Goal: Transaction & Acquisition: Obtain resource

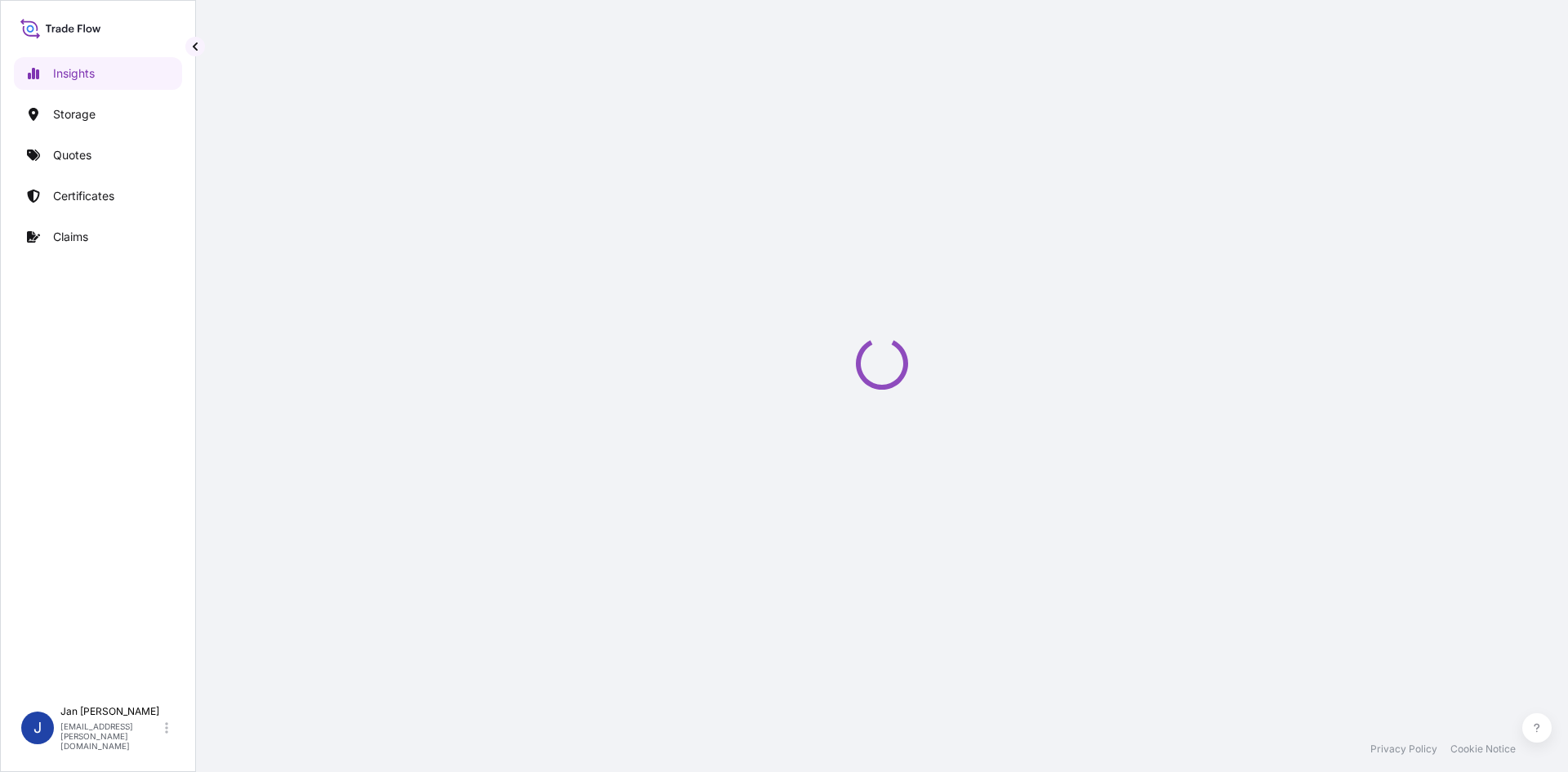
select select "2025"
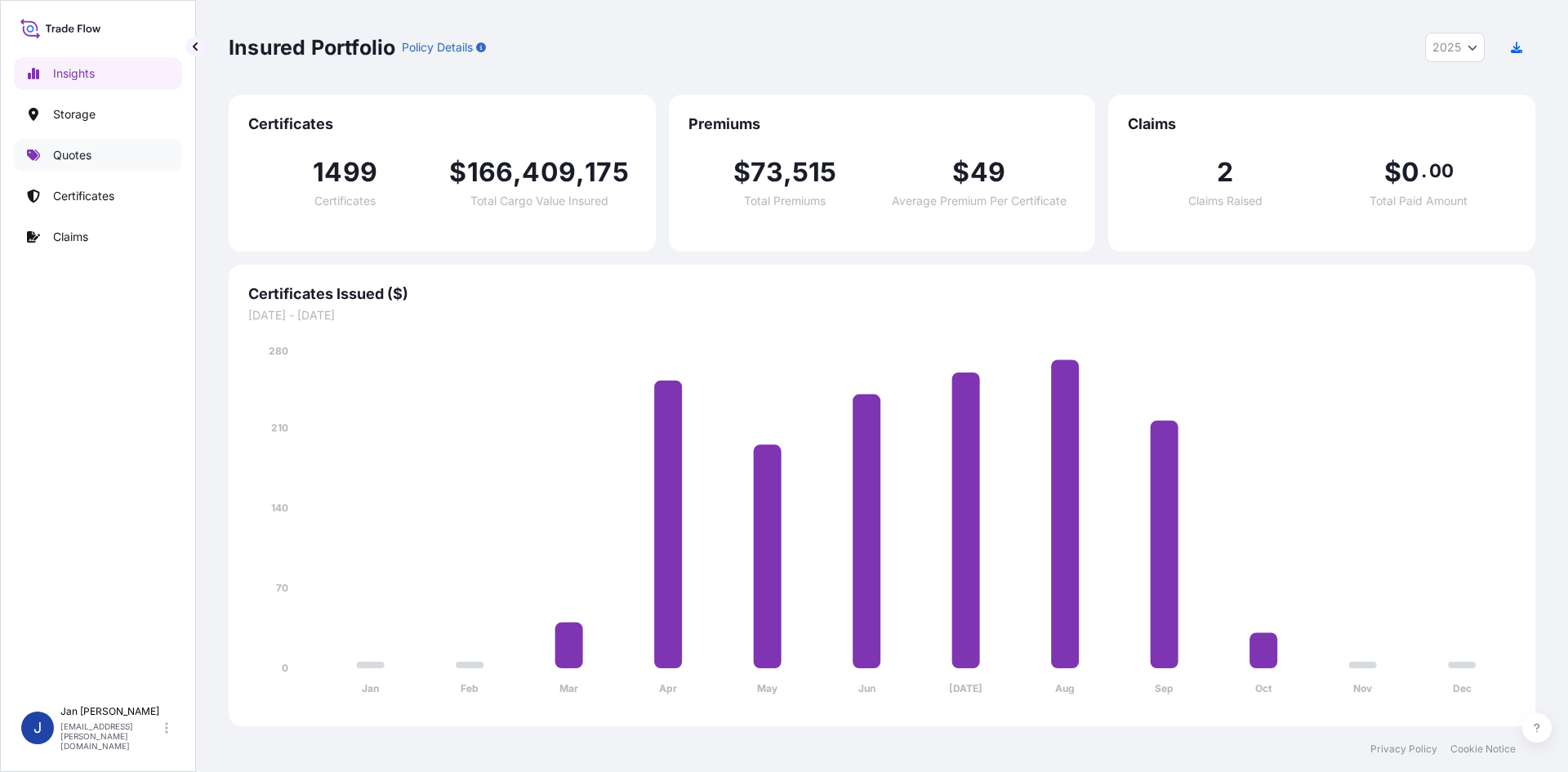
click at [92, 170] on link "Quotes" at bounding box center [98, 156] width 168 height 33
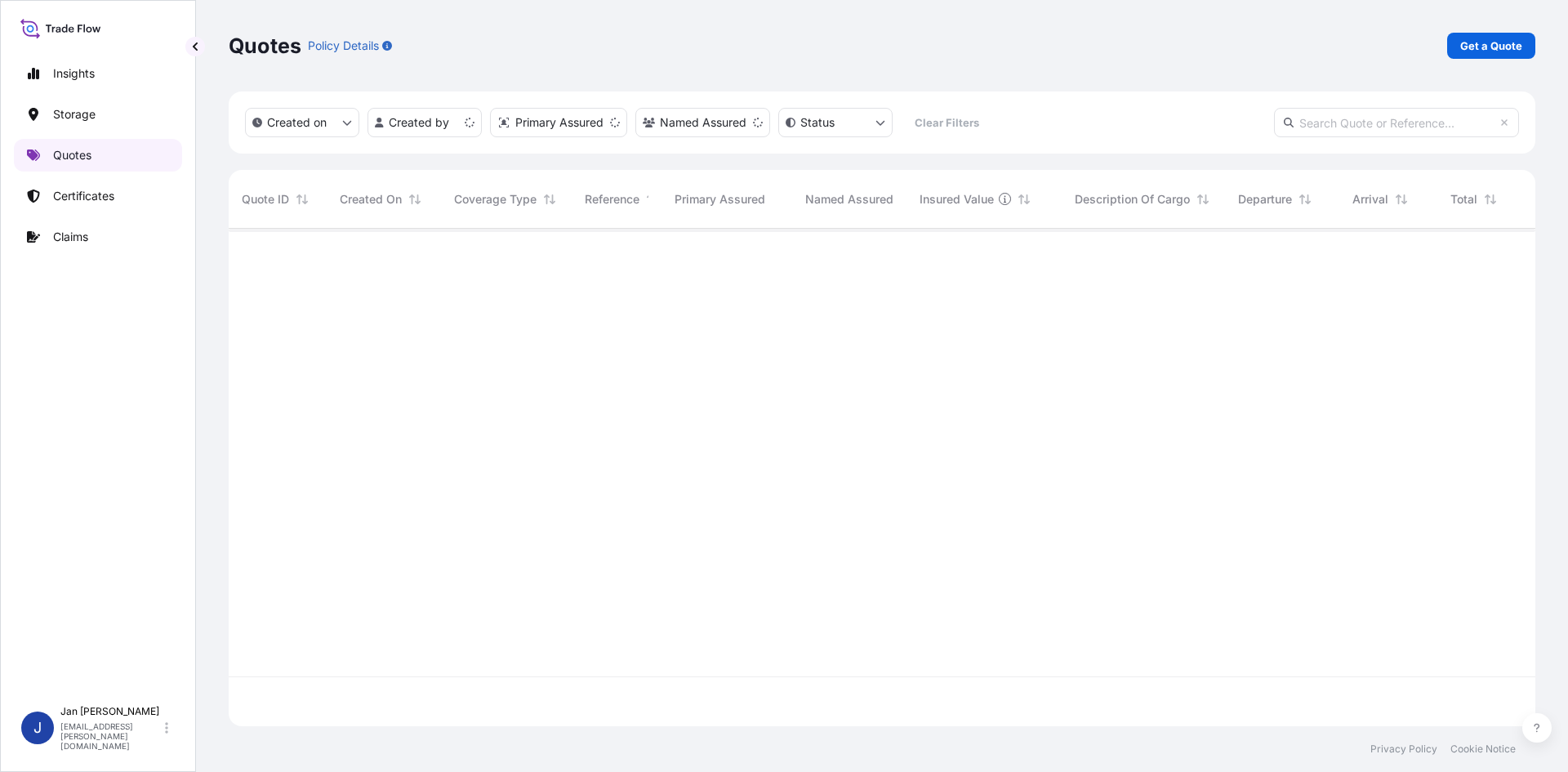
scroll to position [494, 1294]
click at [1458, 47] on link "Get a Quote" at bounding box center [1491, 46] width 88 height 26
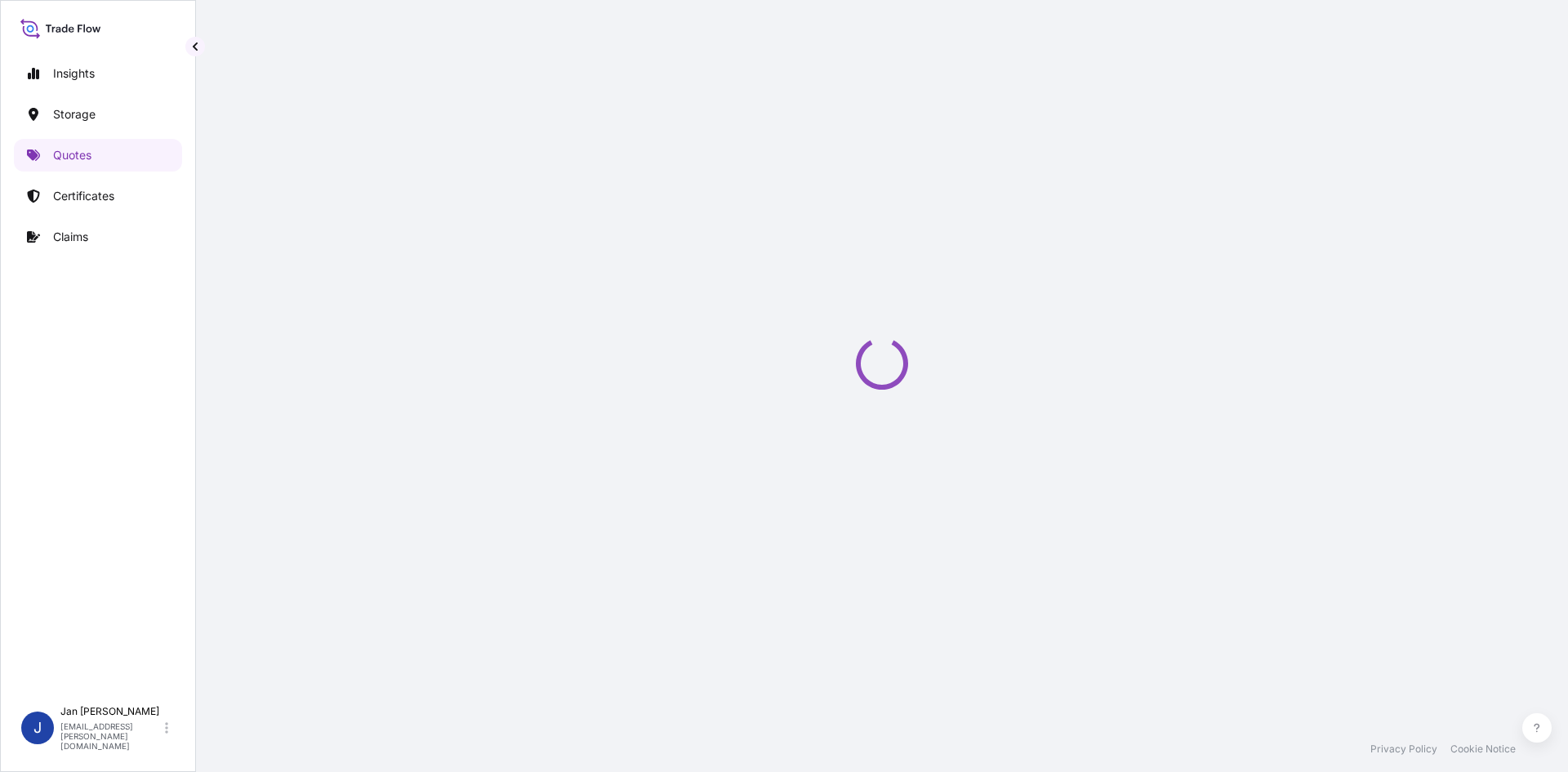
select select "Water"
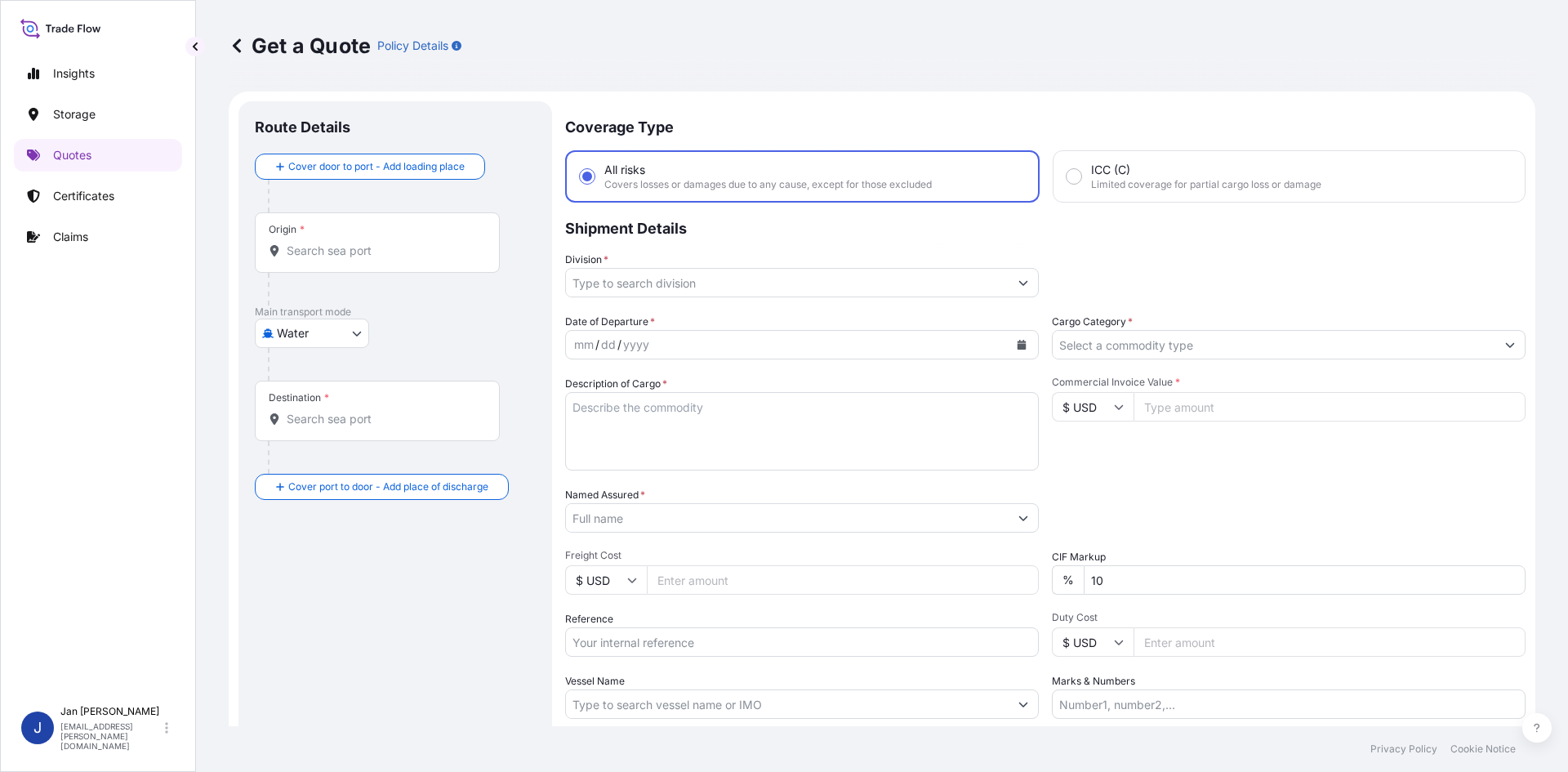
scroll to position [26, 0]
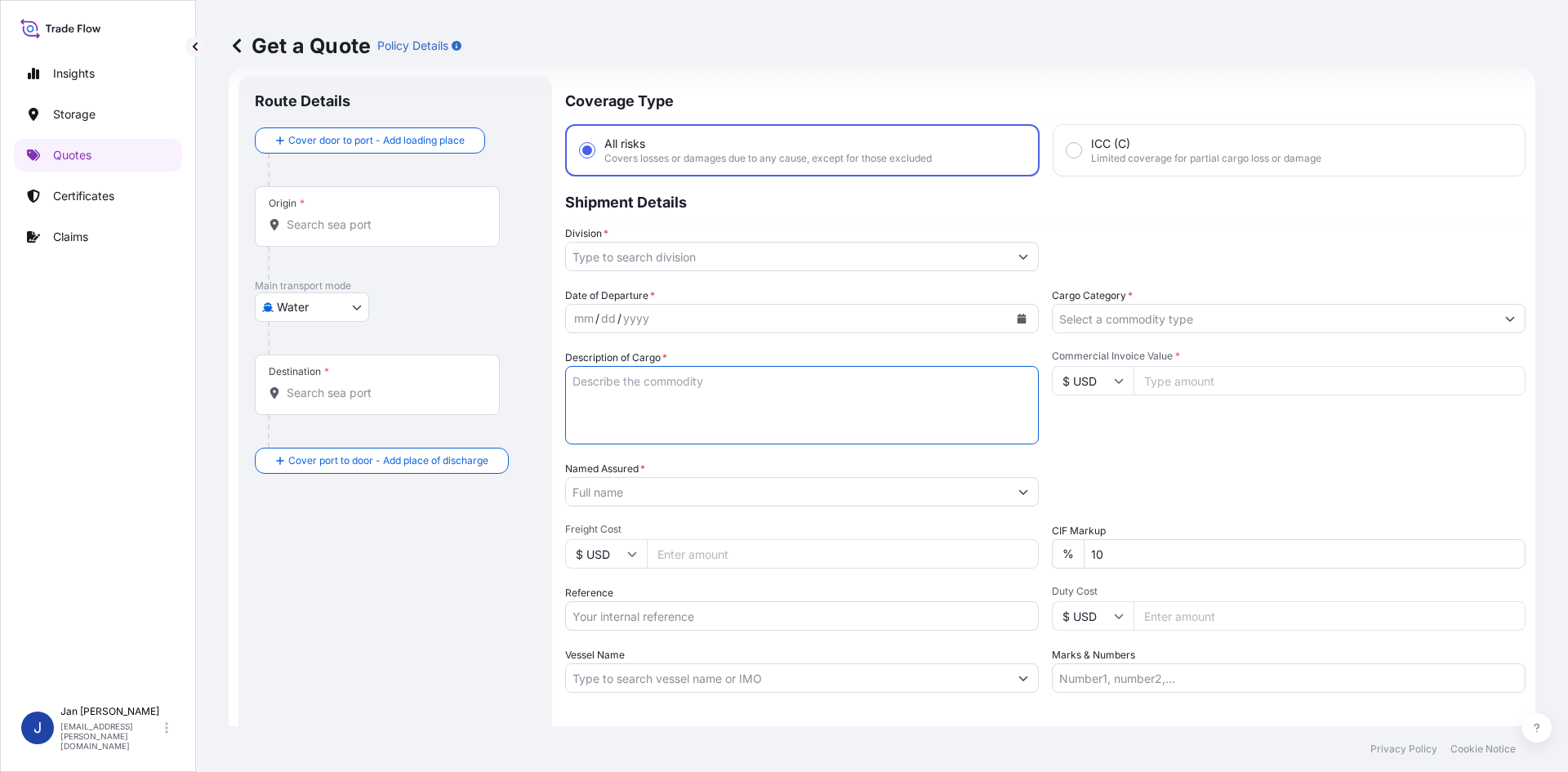
click at [650, 437] on textarea "Description of Cargo *" at bounding box center [802, 405] width 474 height 78
paste textarea "BAGS LOADED ONTO 18 PALLETS LOADED INTO 1 40' HIGH CUBE CONTAINER 24.750 MT MOP…"
click at [576, 380] on textarea "BAGS LOADED ONTO 18 PALLETS LOADED INTO 1 40' HIGH CUBE CONTAINER 24.750 MT MOP…" at bounding box center [802, 405] width 474 height 78
click at [569, 380] on textarea "BAGS LOADED ONTO 18 PALLETS LOADED INTO 1 40' HIGH CUBE CONTAINER 24.750 MT MOP…" at bounding box center [802, 405] width 474 height 78
type textarea "990 BAGS LOADED ONTO 18 PALLETS LOADED INTO 1 40' HIGH CUBE CONTAINER 24.750 MT…"
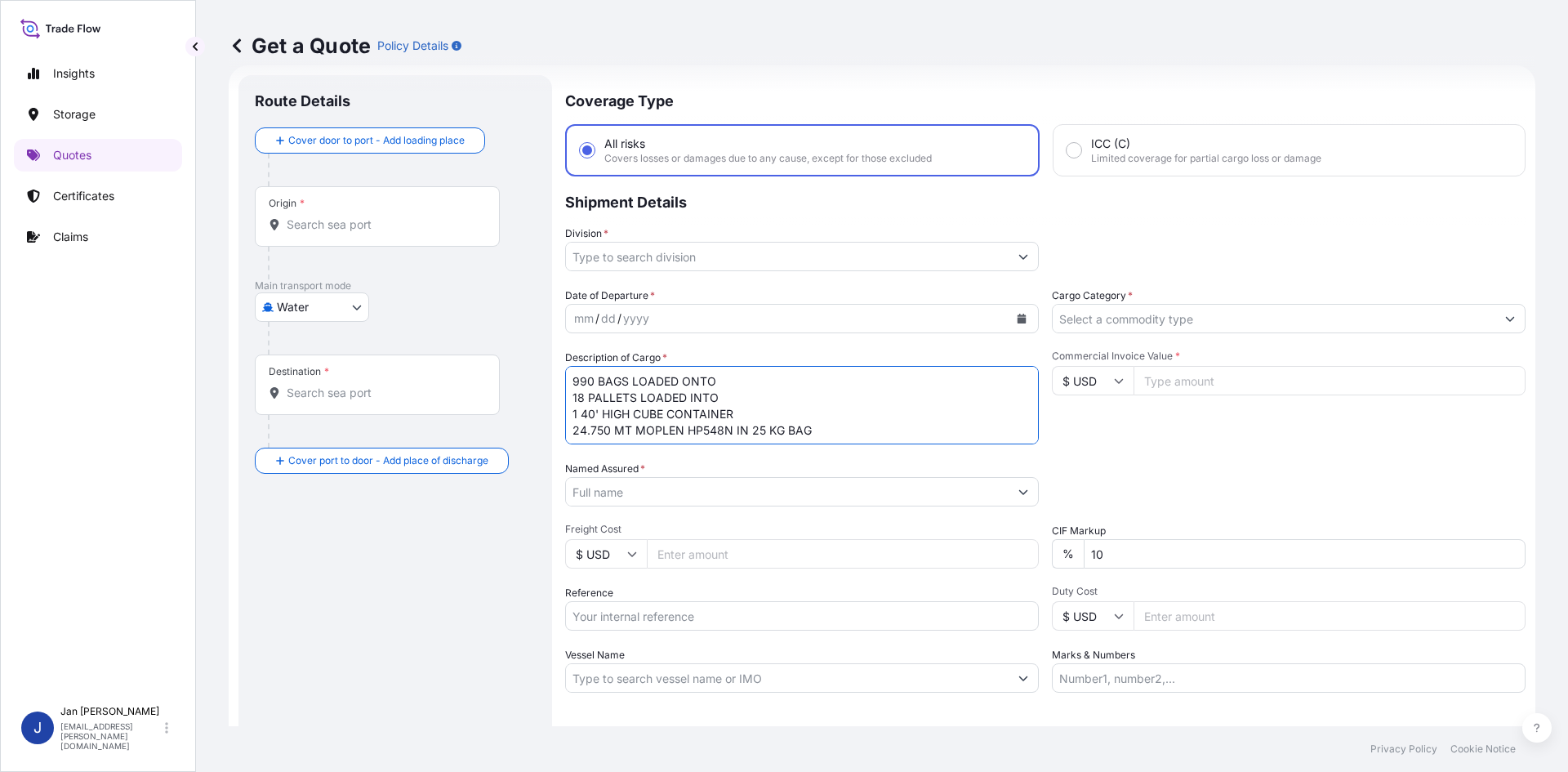
click at [999, 305] on div "mm / dd / yyyy" at bounding box center [787, 319] width 442 height 30
click at [1012, 307] on button "Calendar" at bounding box center [1022, 319] width 26 height 26
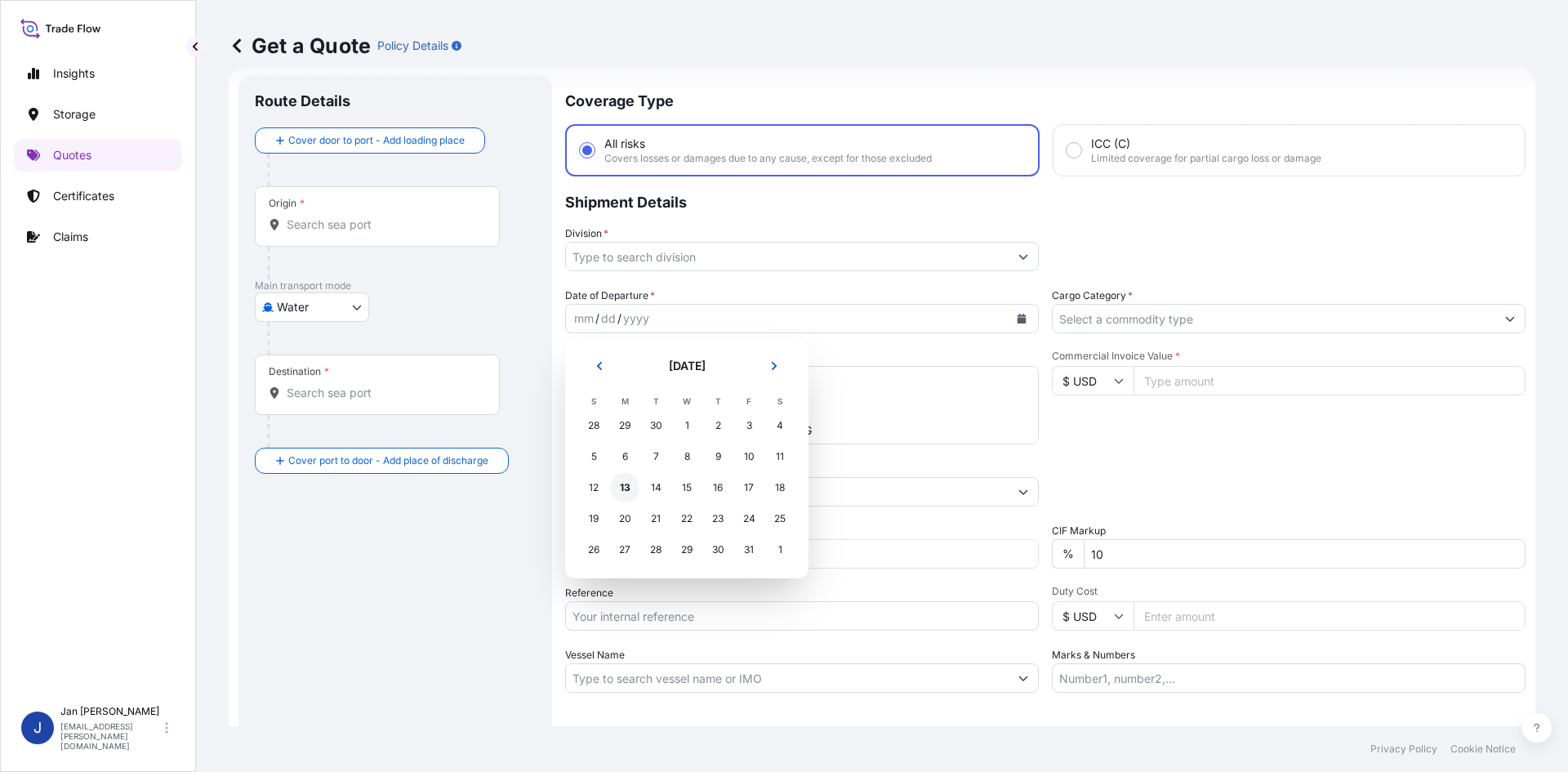
click at [612, 485] on div "13" at bounding box center [625, 488] width 30 height 30
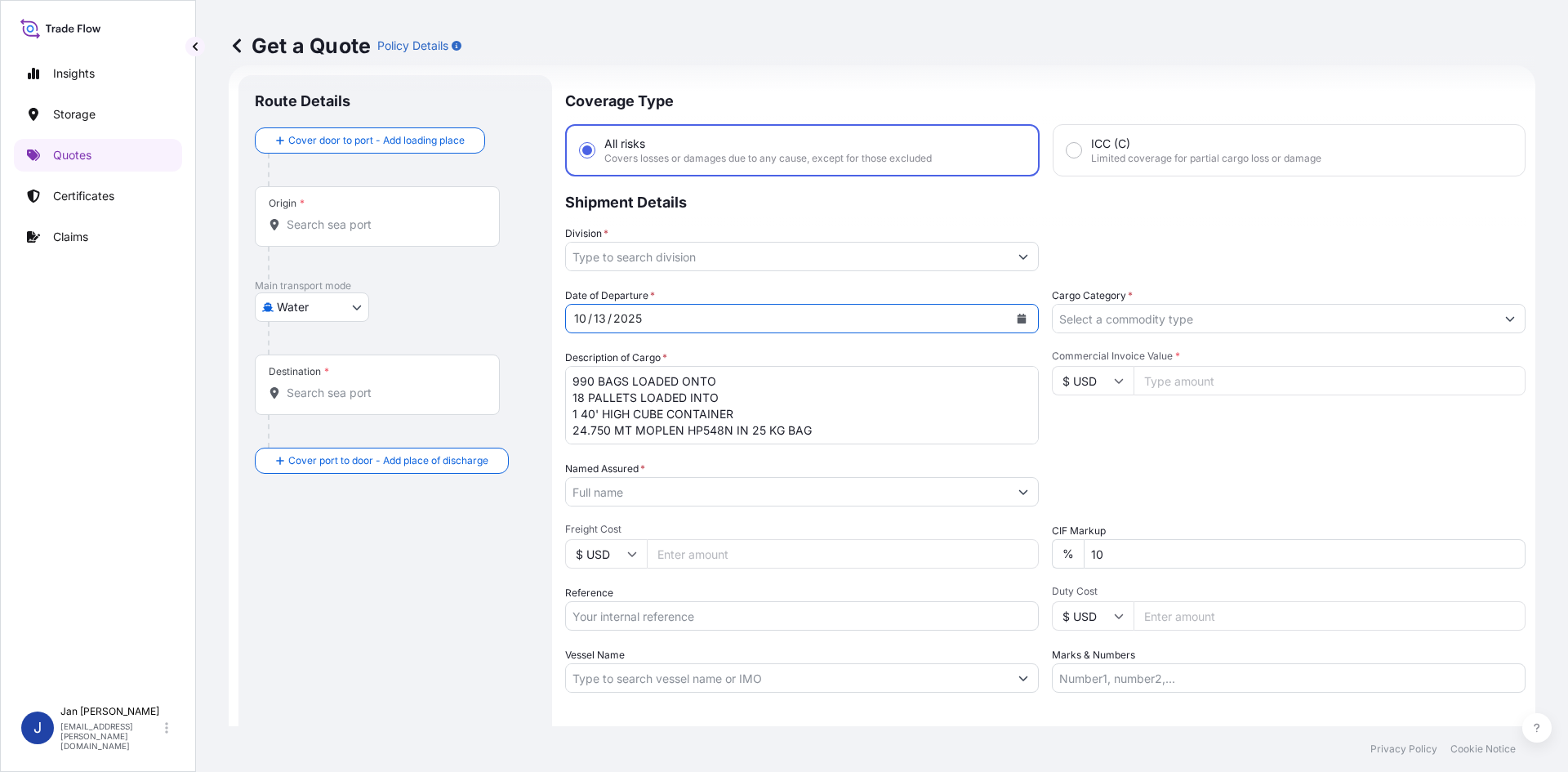
click at [954, 258] on input "Division *" at bounding box center [787, 256] width 442 height 30
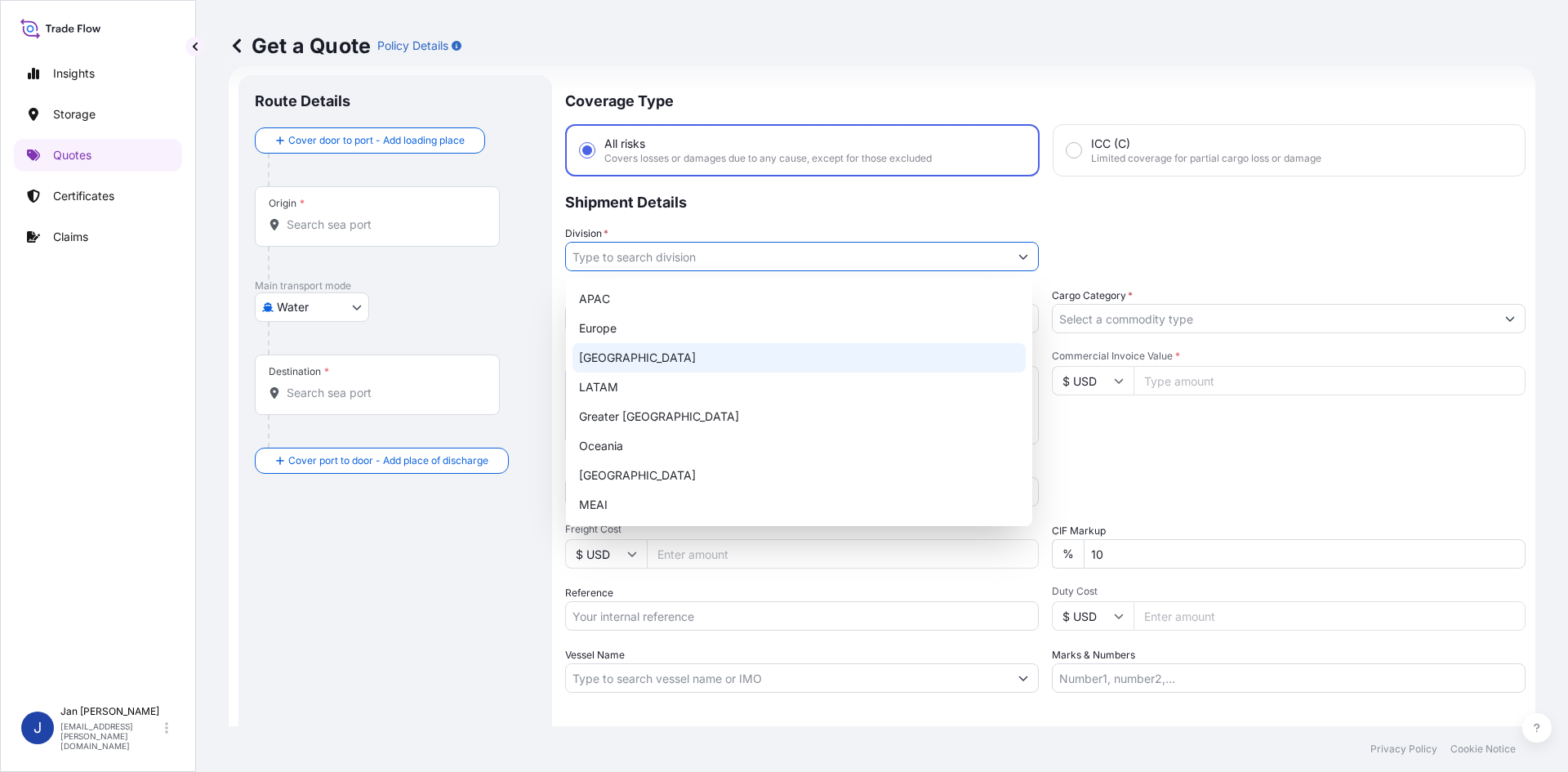
click at [740, 344] on div "[GEOGRAPHIC_DATA]" at bounding box center [799, 358] width 453 height 30
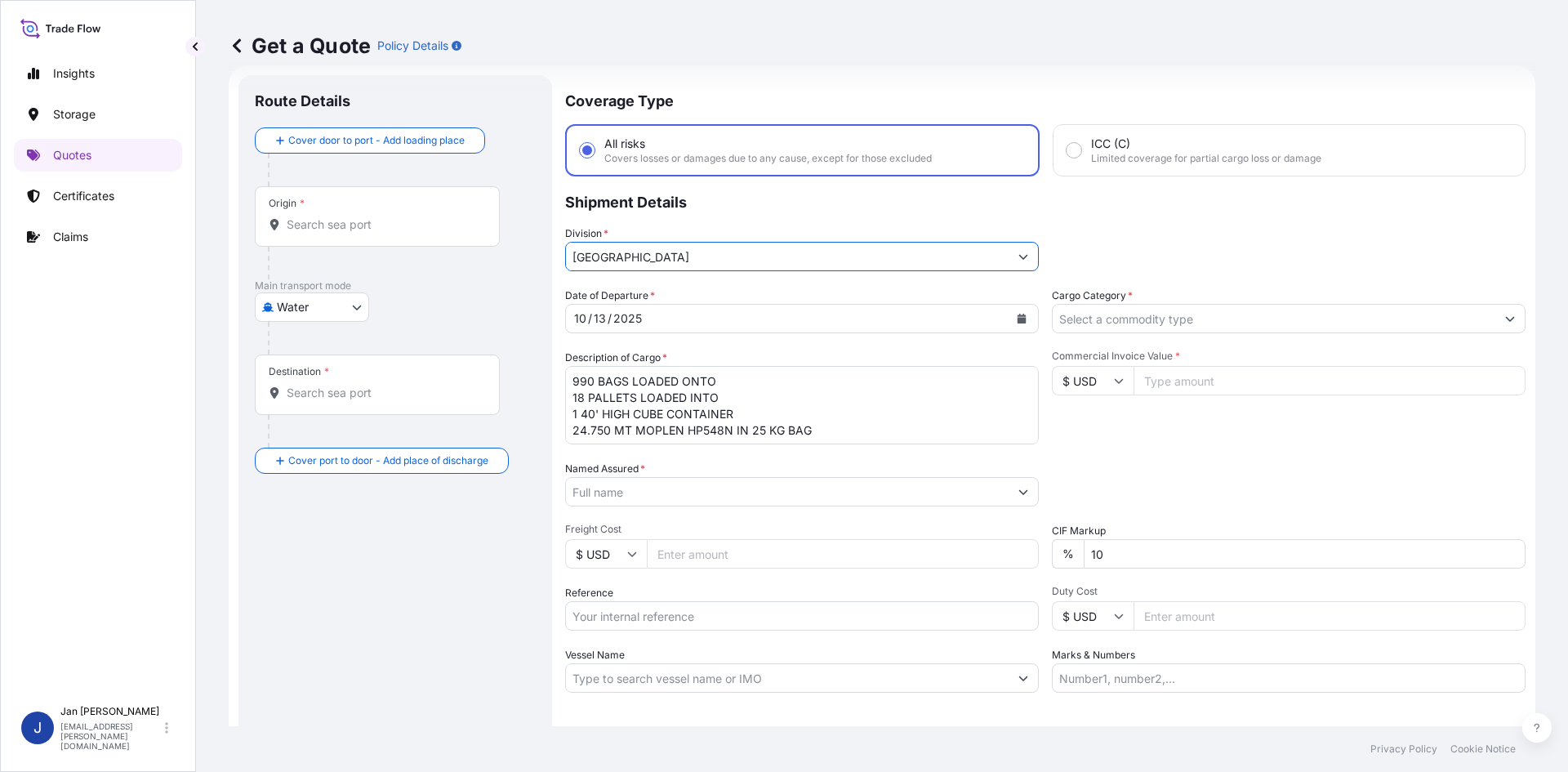
click at [768, 272] on div "Coverage Type All risks Covers losses or damages due to any cause, except for t…" at bounding box center [1046, 444] width 961 height 739
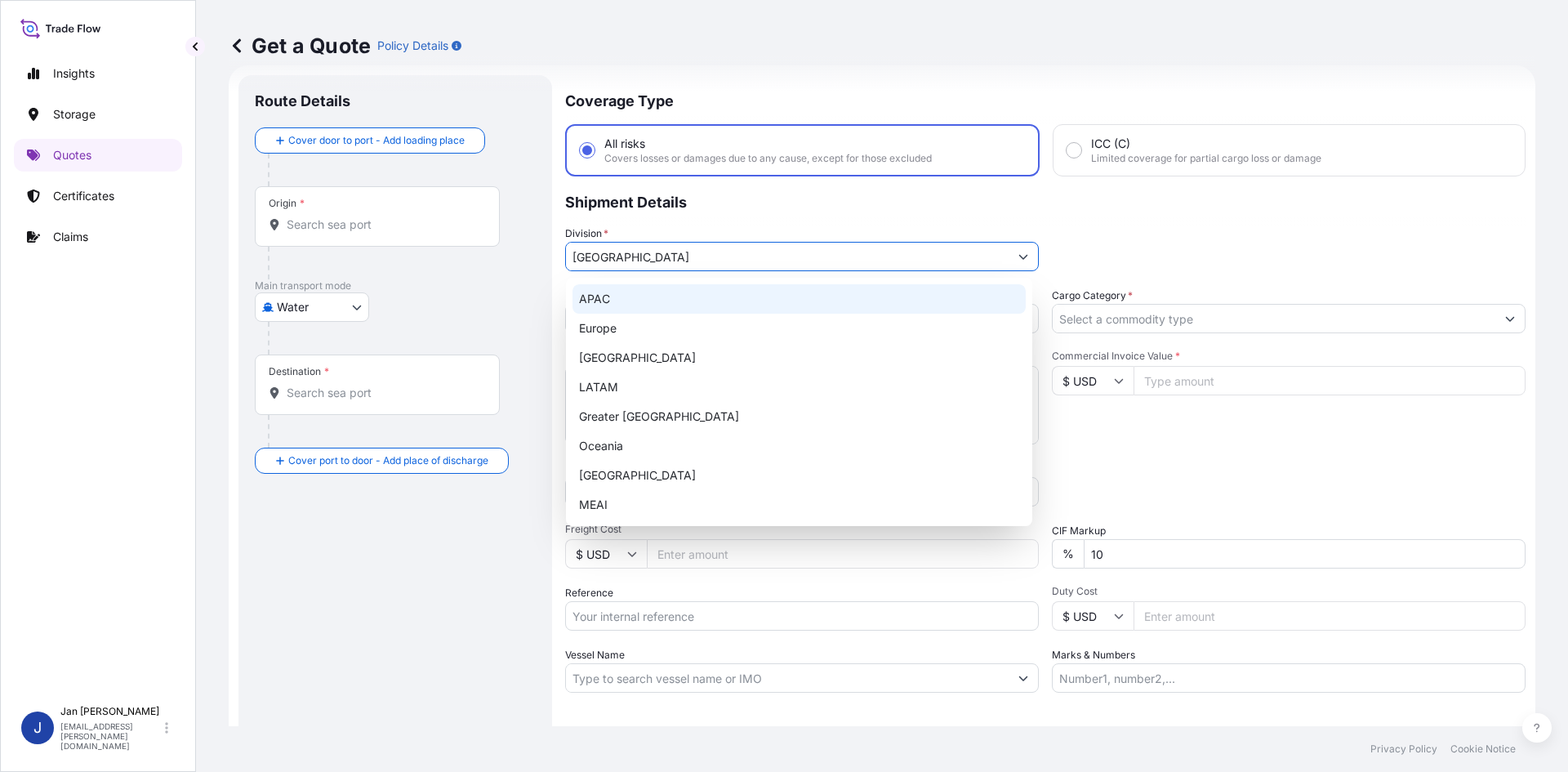
drag, startPoint x: 776, startPoint y: 259, endPoint x: 395, endPoint y: 334, distance: 388.3
click at [394, 334] on form "Route Details Cover door to port - Add loading place Place of loading Road / [G…" at bounding box center [882, 444] width 1307 height 759
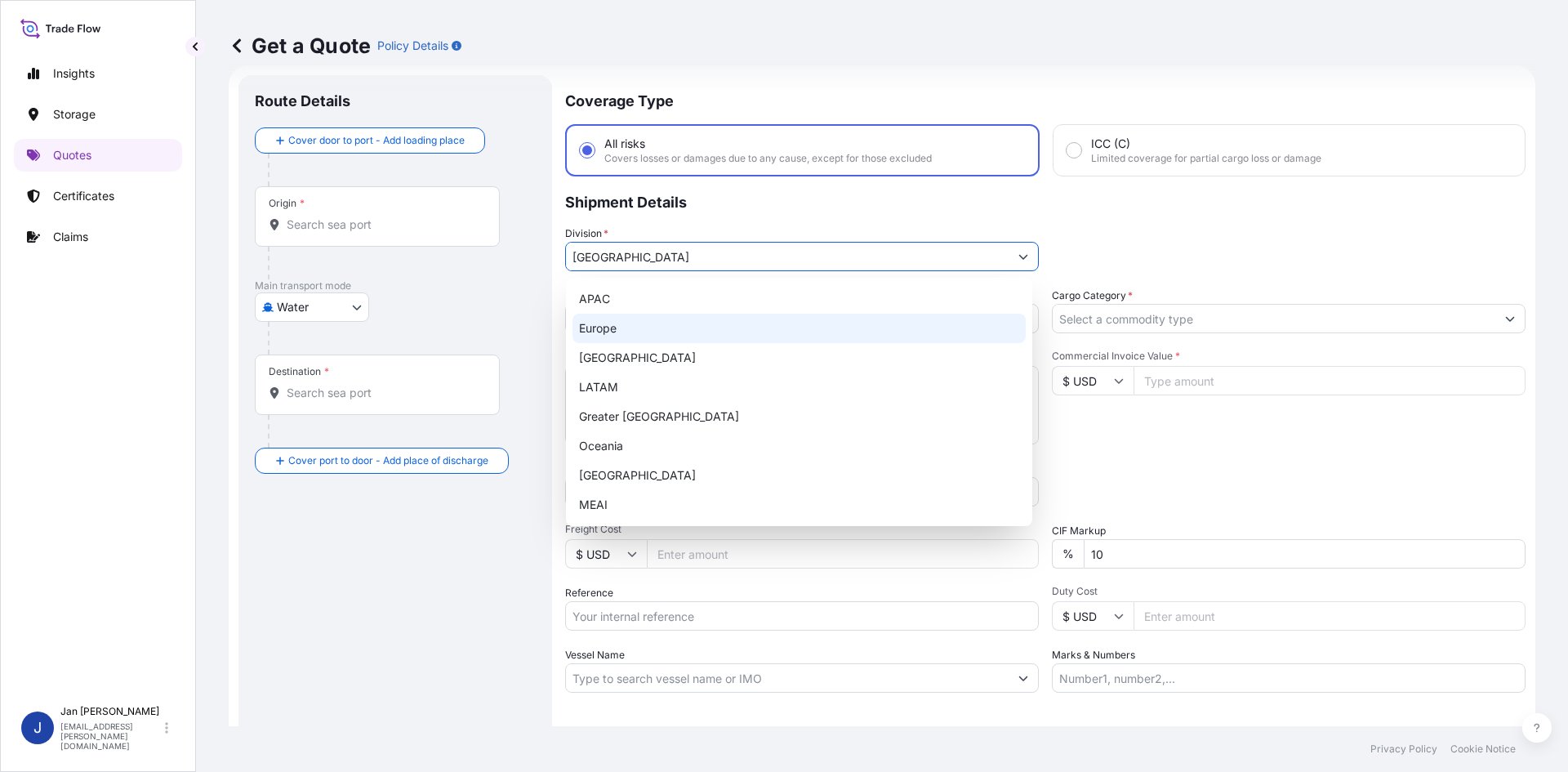
click at [628, 336] on div "Europe" at bounding box center [799, 329] width 453 height 30
type input "Europe"
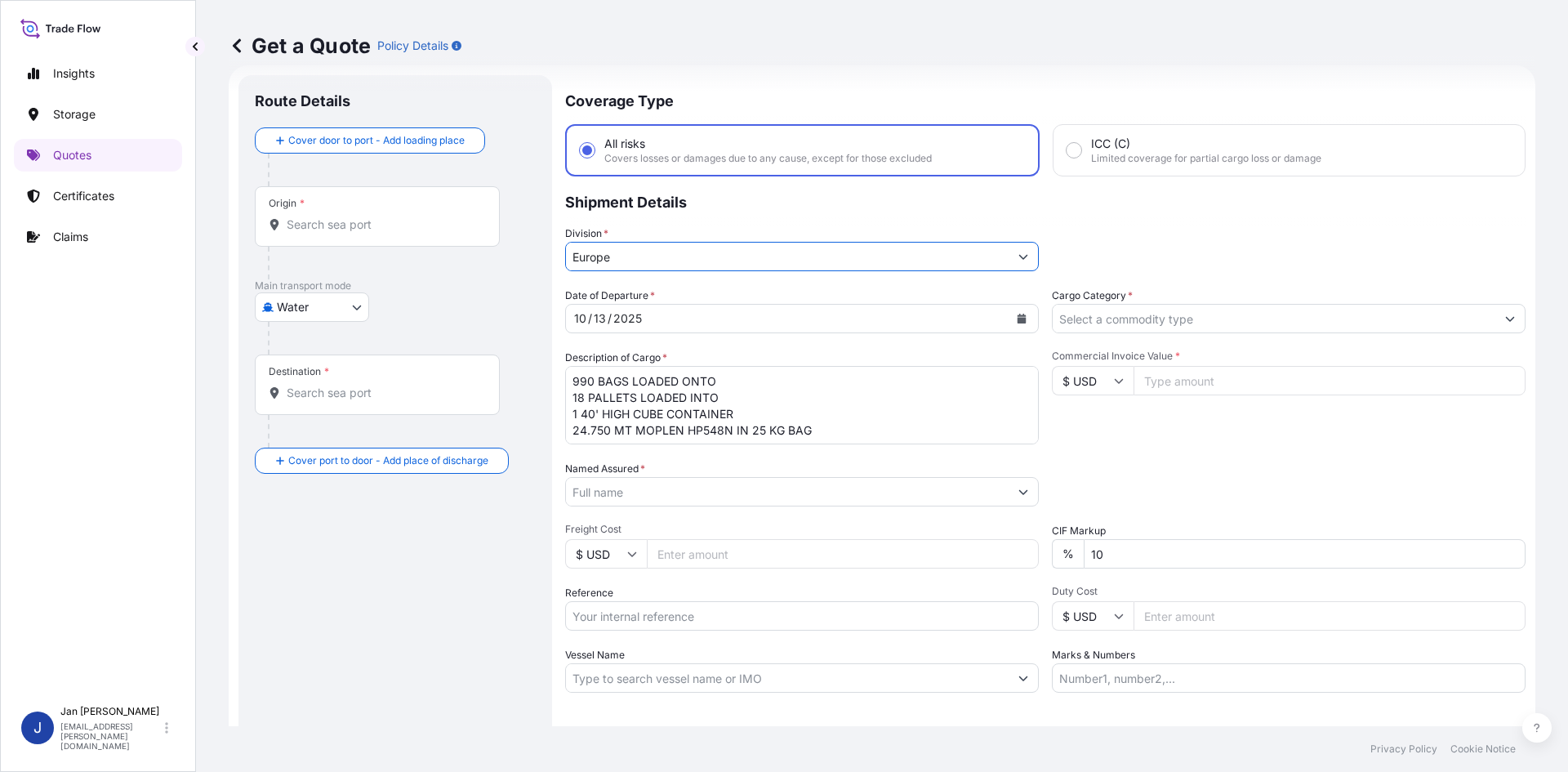
click at [1220, 304] on div at bounding box center [1289, 319] width 474 height 30
click at [1193, 315] on input "Cargo Category *" at bounding box center [1274, 319] width 442 height 30
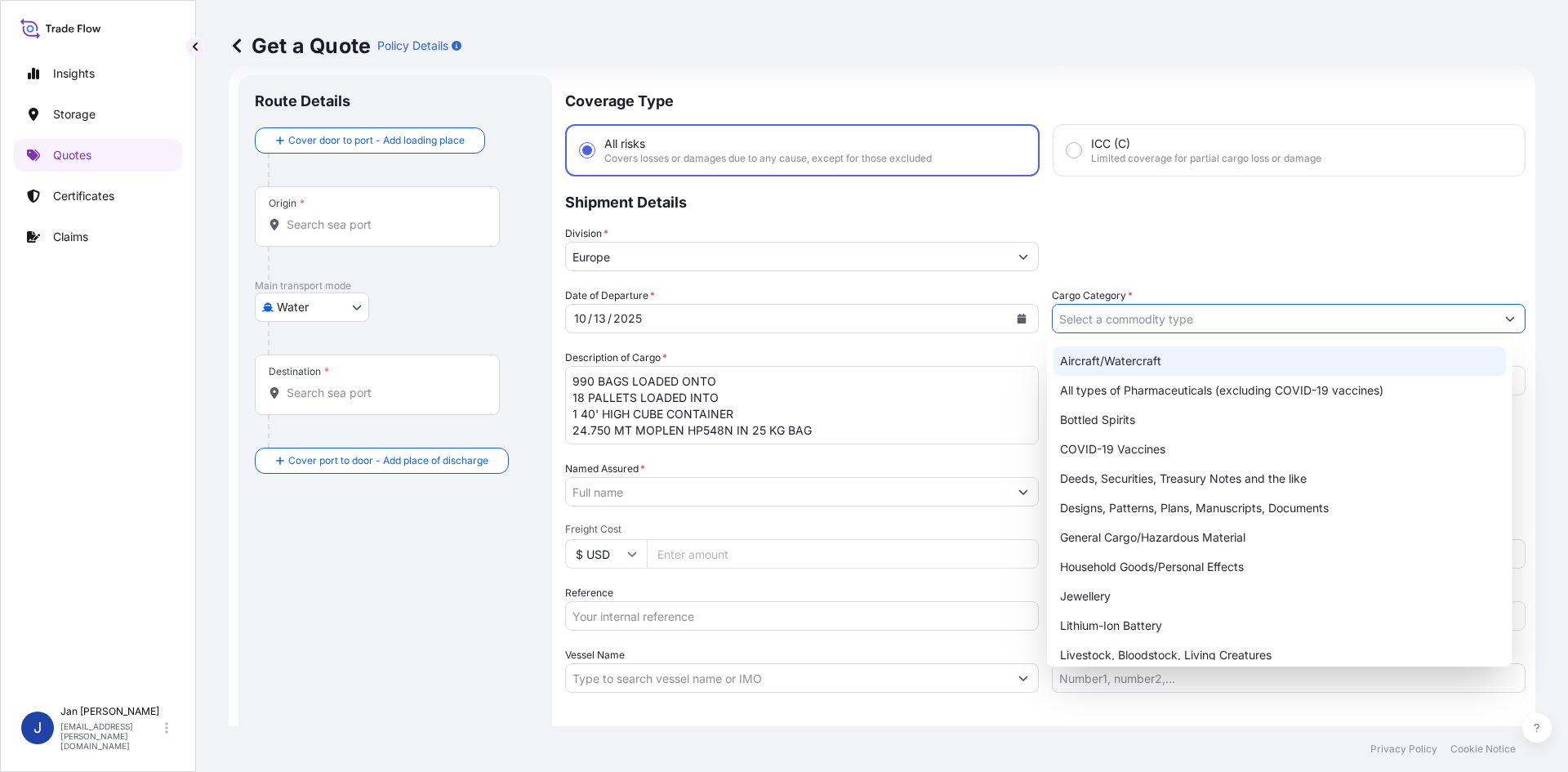
click at [1297, 197] on p "Shipment Details" at bounding box center [1046, 200] width 961 height 49
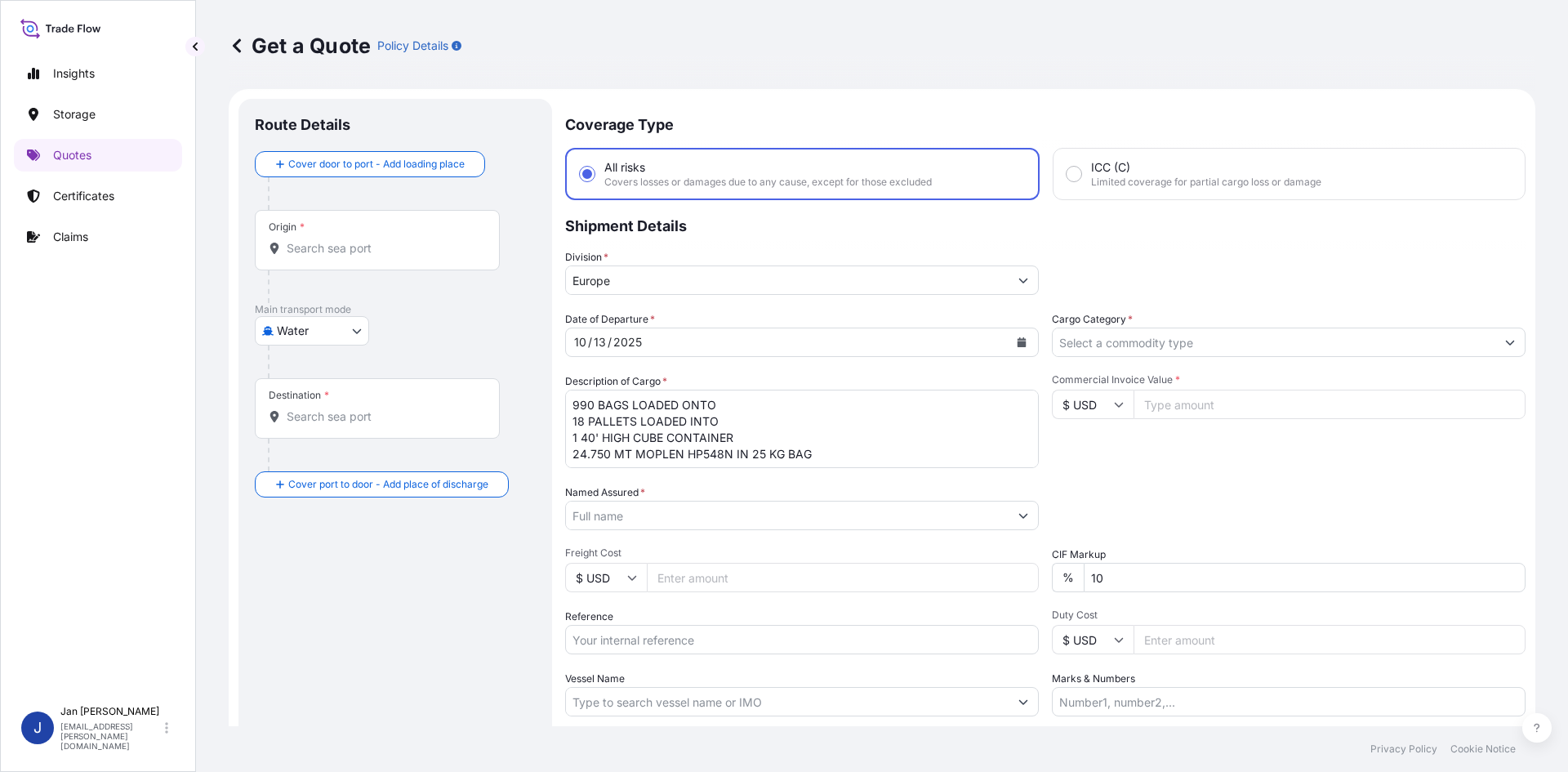
scroll to position [0, 0]
